Goal: Check status: Check status

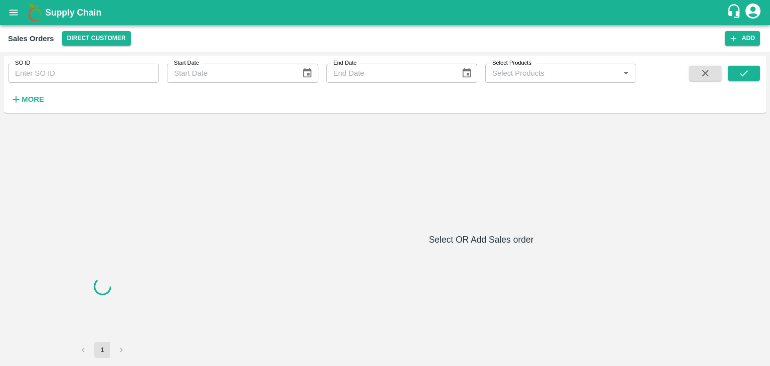
click at [96, 69] on input "SO ID" at bounding box center [83, 73] width 151 height 19
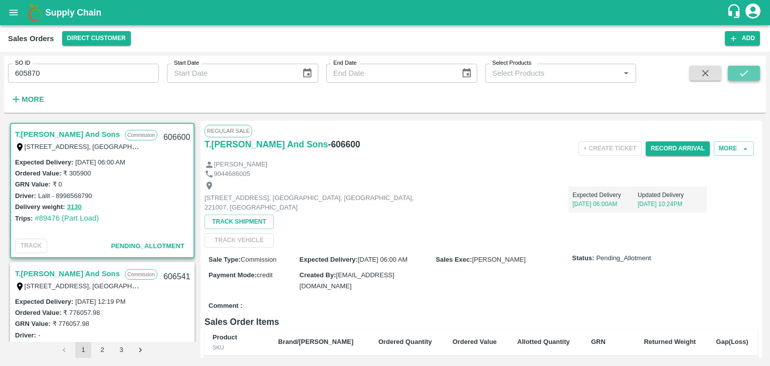
click at [738, 75] on button "submit" at bounding box center [744, 73] width 32 height 15
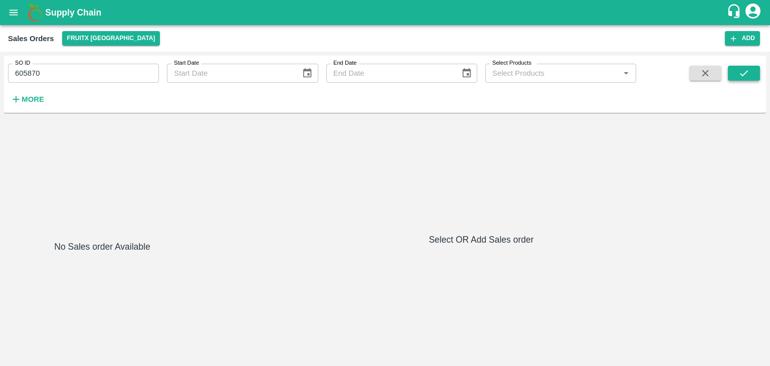
click at [738, 75] on button "submit" at bounding box center [744, 73] width 32 height 15
click at [114, 74] on input "605870" at bounding box center [83, 73] width 151 height 19
click at [736, 73] on button "submit" at bounding box center [744, 73] width 32 height 15
click at [74, 75] on input "605870" at bounding box center [83, 73] width 151 height 19
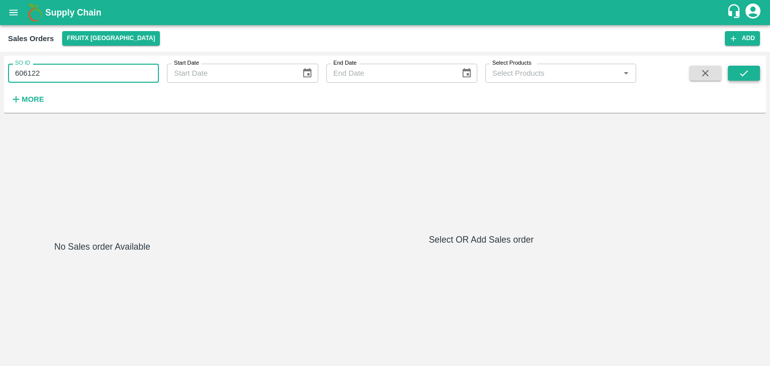
type input "606122"
click at [745, 77] on icon "submit" at bounding box center [744, 73] width 11 height 11
click at [733, 71] on button "submit" at bounding box center [744, 73] width 32 height 15
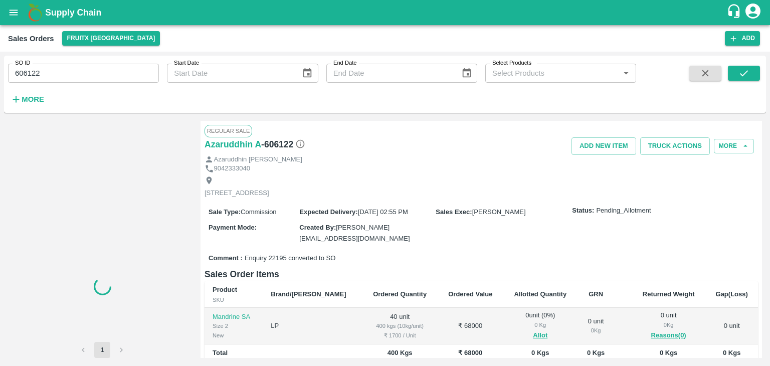
scroll to position [107, 0]
